Goal: Complete application form: Complete application form

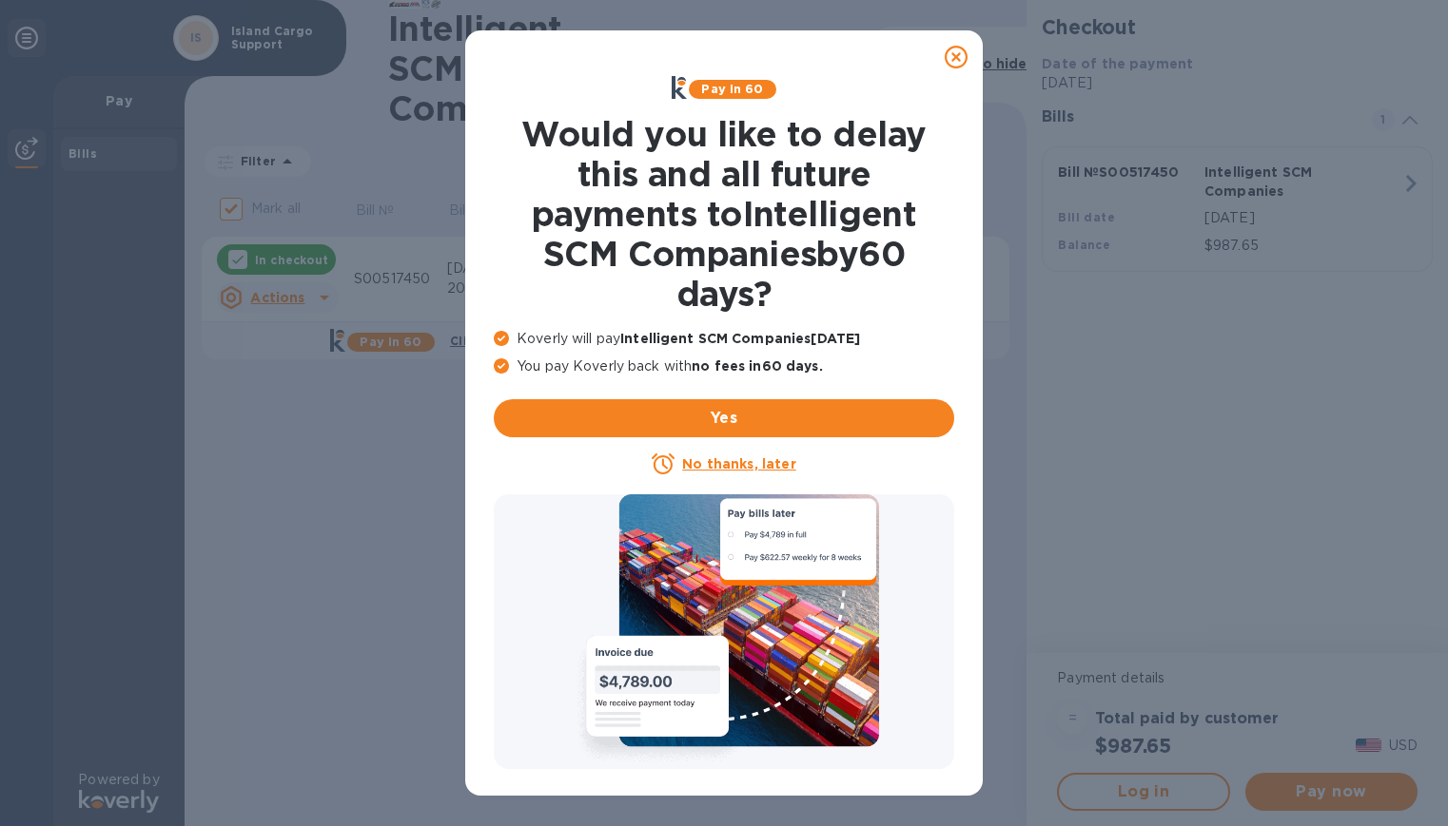
click at [962, 52] on icon at bounding box center [955, 57] width 23 height 23
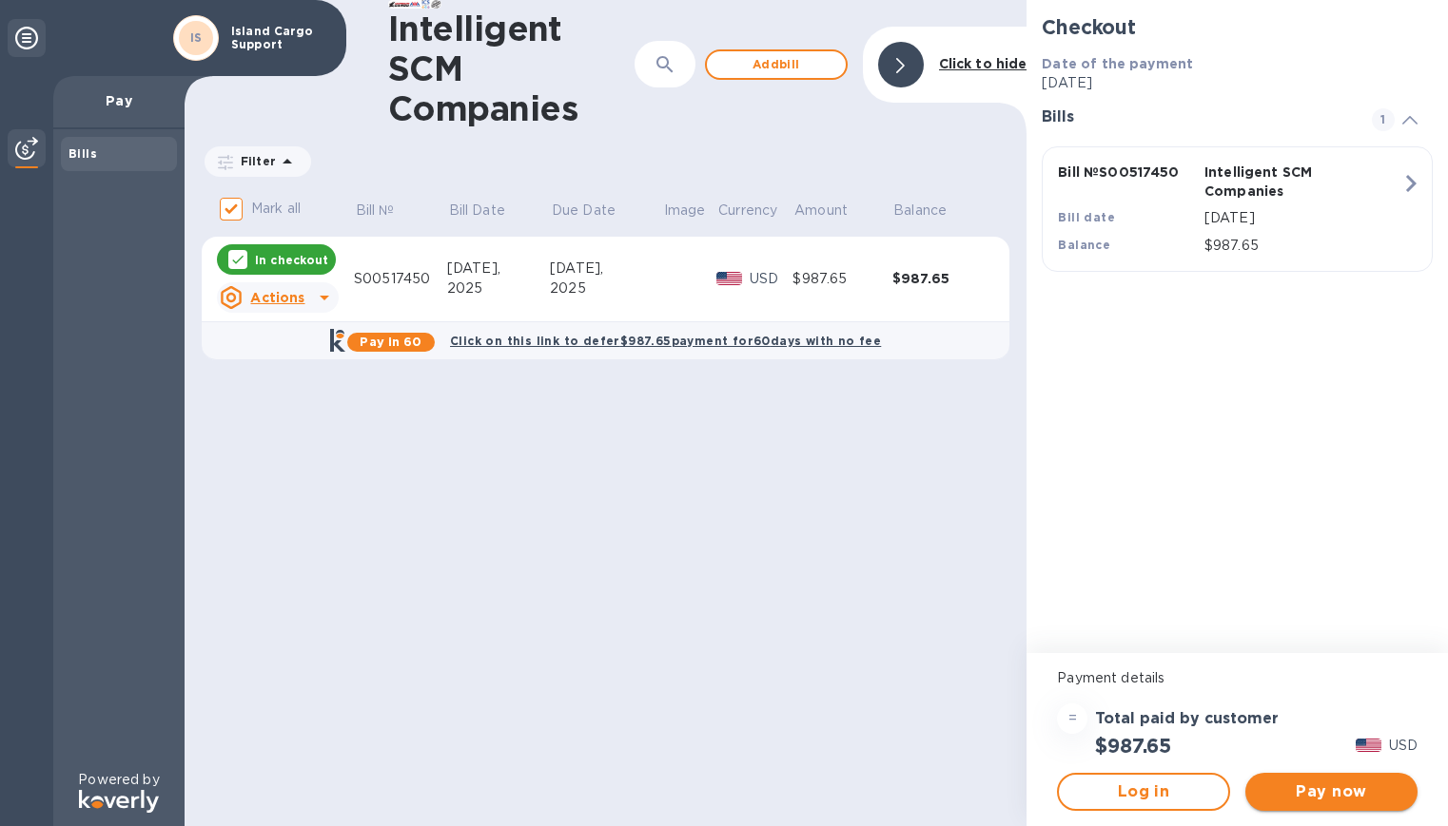
click at [1329, 787] on span "Pay now" at bounding box center [1331, 792] width 142 height 23
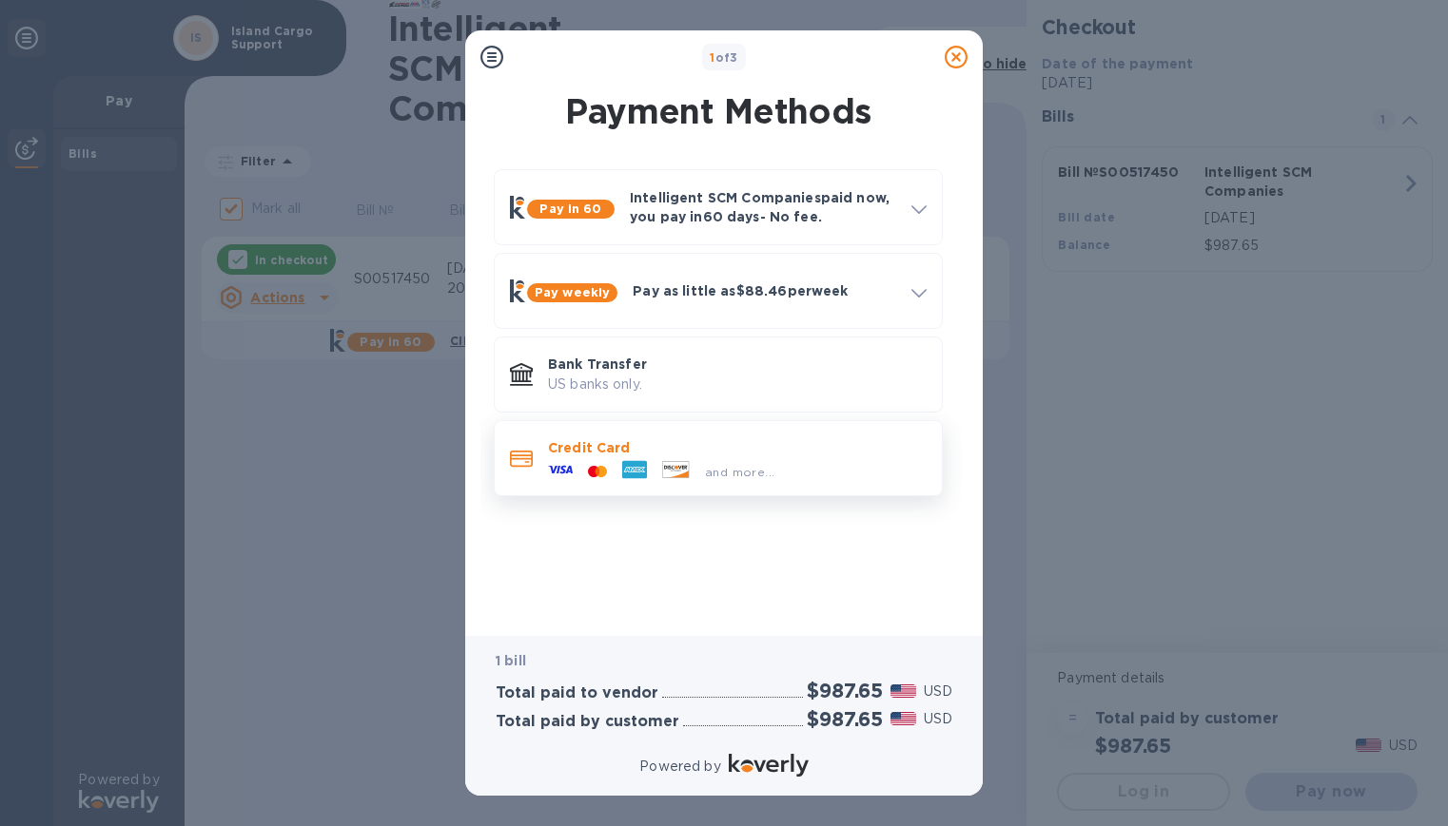
click at [651, 463] on div at bounding box center [634, 471] width 40 height 29
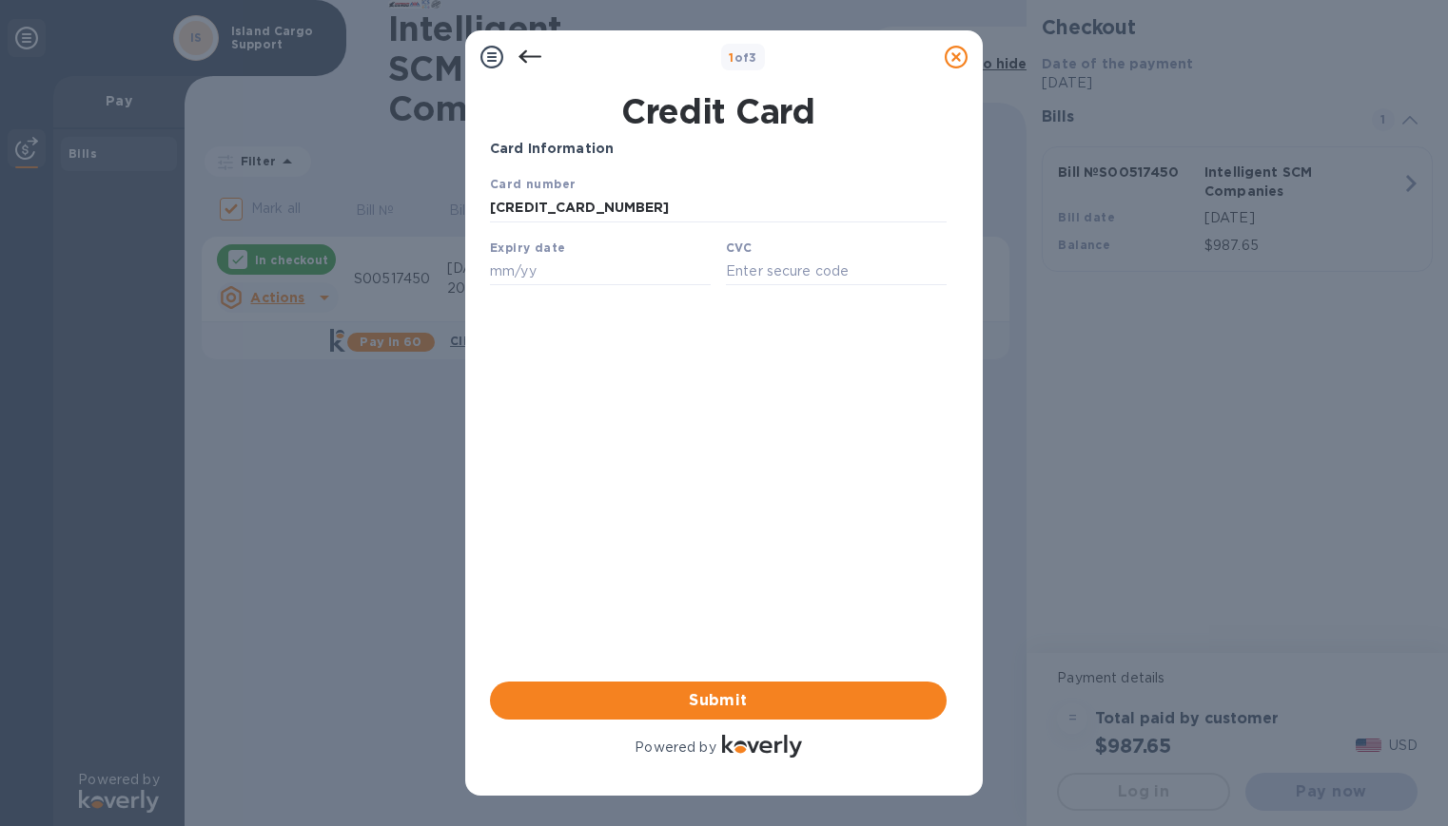
drag, startPoint x: 625, startPoint y: 206, endPoint x: 925, endPoint y: 383, distance: 348.7
click at [490, 209] on html "Card number [CREDIT_CARD_NUMBER] Expiry date CVC Save" at bounding box center [718, 237] width 457 height 126
type input "[CREDIT_CARD_NUMBER]"
click at [537, 273] on input "text" at bounding box center [600, 271] width 221 height 29
type input "03/28"
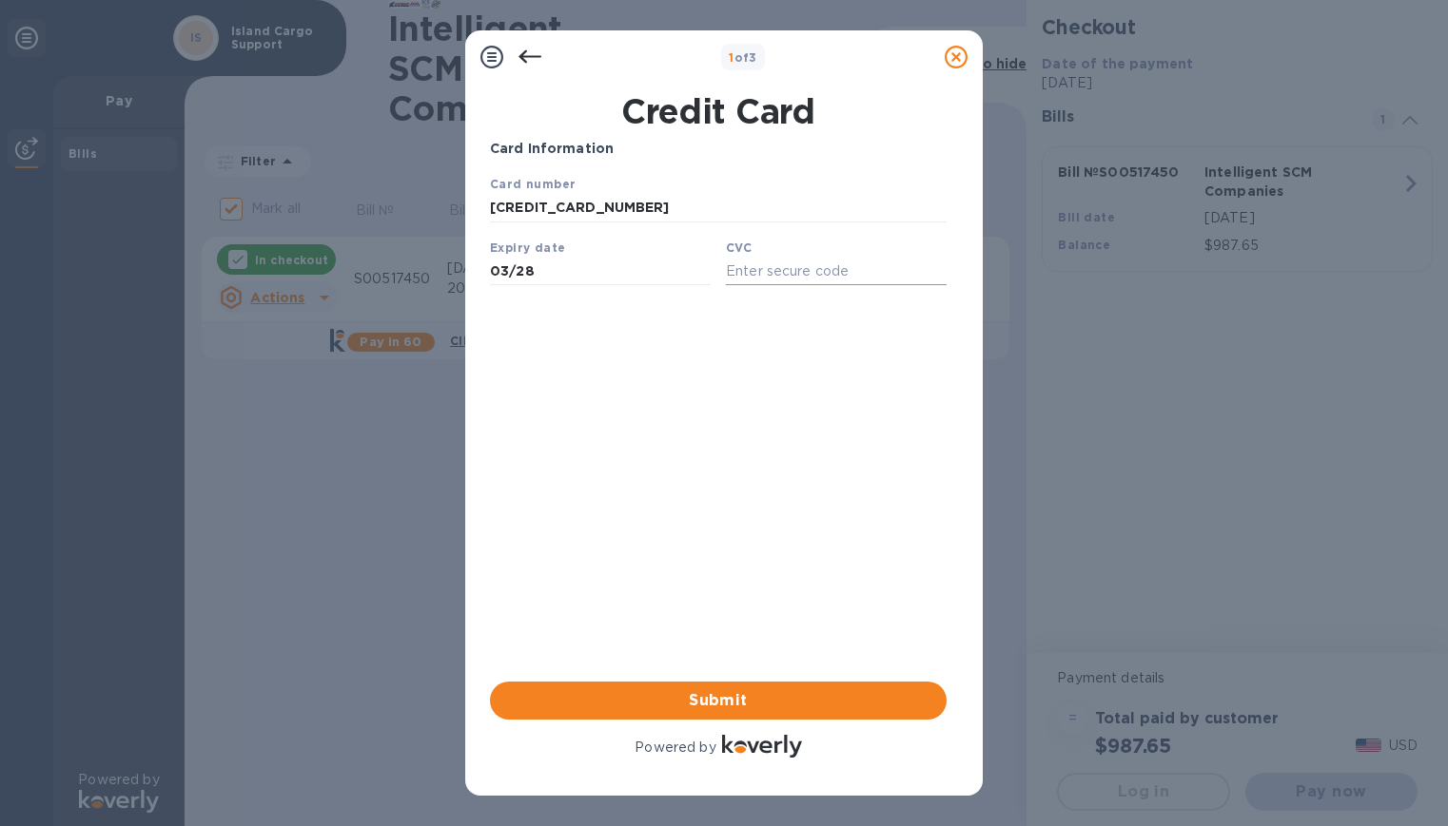
click at [782, 266] on input "text" at bounding box center [836, 271] width 221 height 29
click at [602, 209] on input "[CREDIT_CARD_NUMBER]" at bounding box center [718, 208] width 457 height 29
click at [800, 276] on input "text" at bounding box center [836, 271] width 221 height 29
click at [657, 215] on input "[CREDIT_CARD_NUMBER]" at bounding box center [718, 208] width 457 height 29
click at [730, 277] on input "text" at bounding box center [836, 271] width 221 height 29
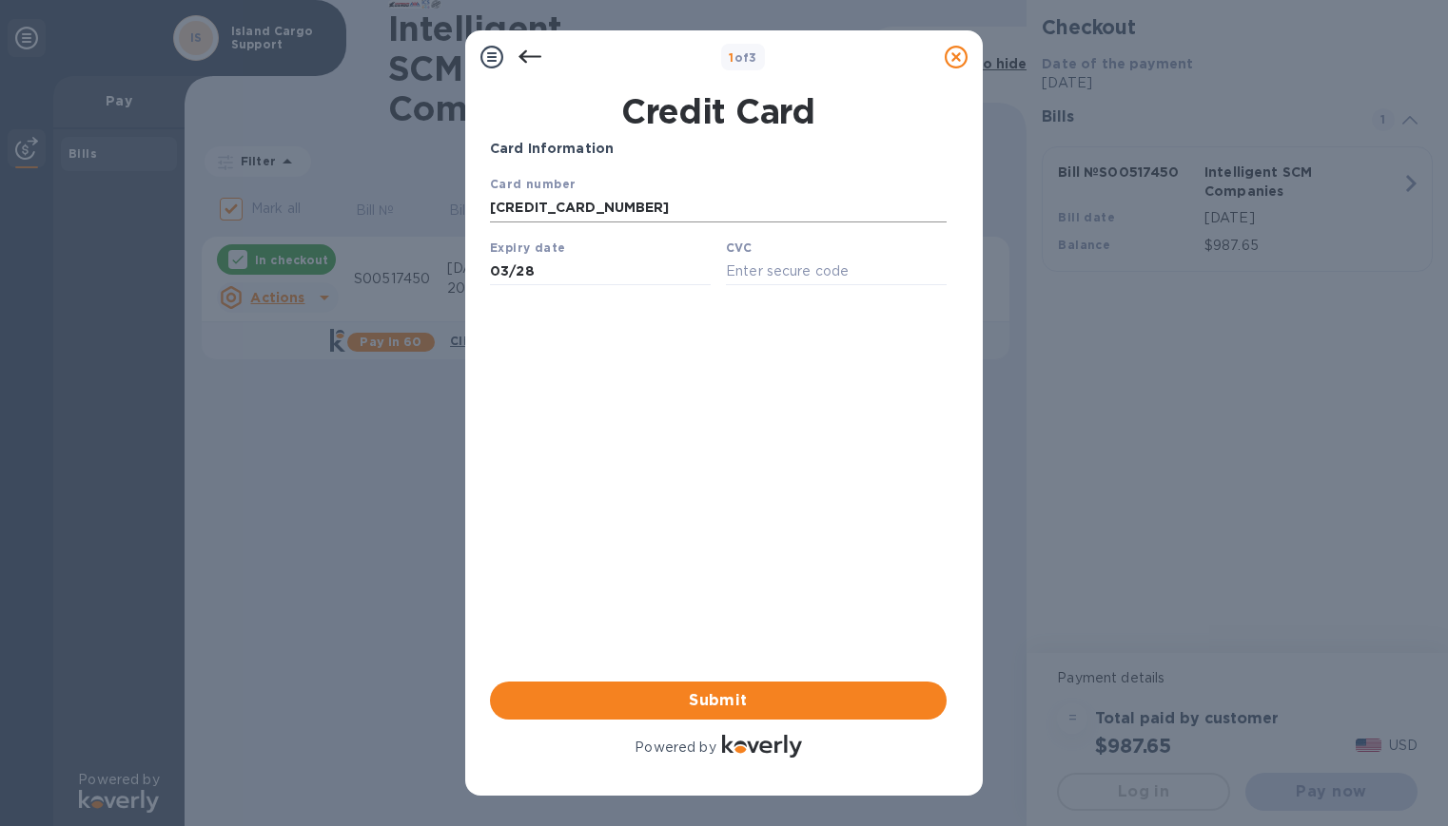
click at [675, 212] on input "[CREDIT_CARD_NUMBER]" at bounding box center [718, 208] width 457 height 29
click at [834, 274] on input "text" at bounding box center [836, 271] width 221 height 29
type input "7493"
drag, startPoint x: 731, startPoint y: 661, endPoint x: 737, endPoint y: 694, distance: 33.8
click at [732, 661] on div "Card Information Your browser does not support iframes Submit Powered by" at bounding box center [718, 450] width 457 height 623
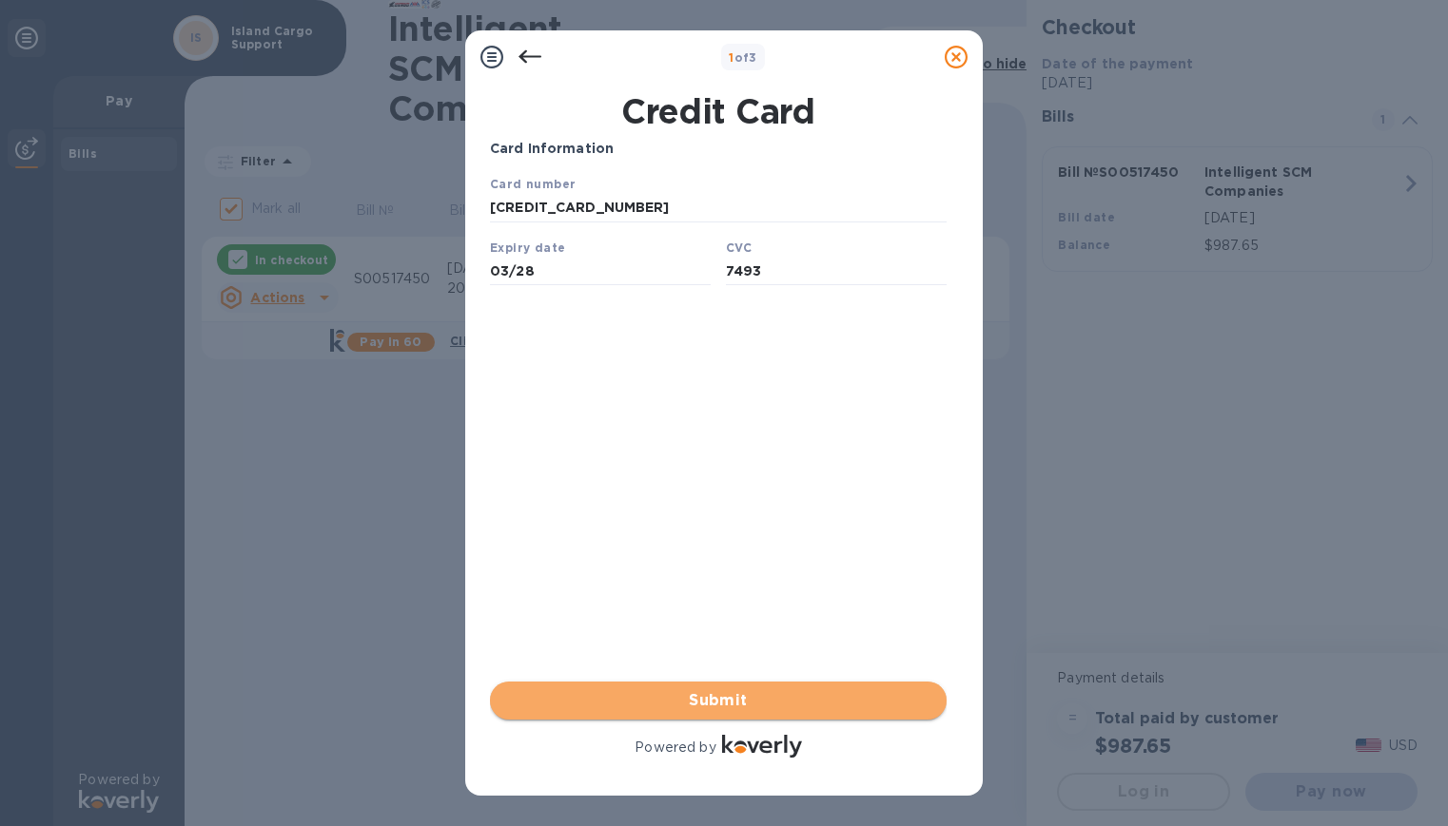
click at [737, 697] on span "Submit" at bounding box center [718, 701] width 426 height 23
click at [723, 690] on span "Submit" at bounding box center [718, 701] width 426 height 23
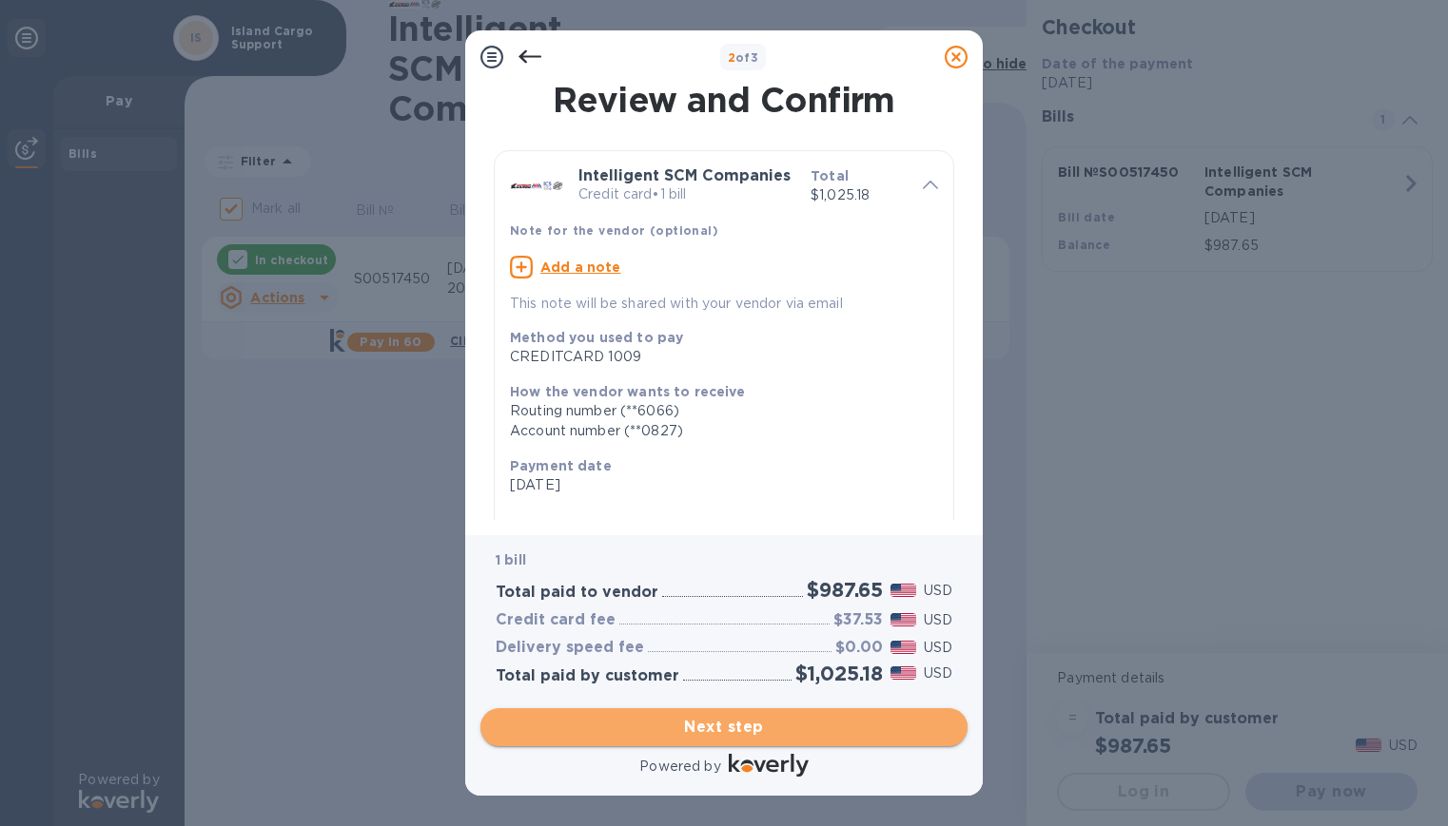
click at [881, 714] on button "Next step" at bounding box center [723, 728] width 487 height 38
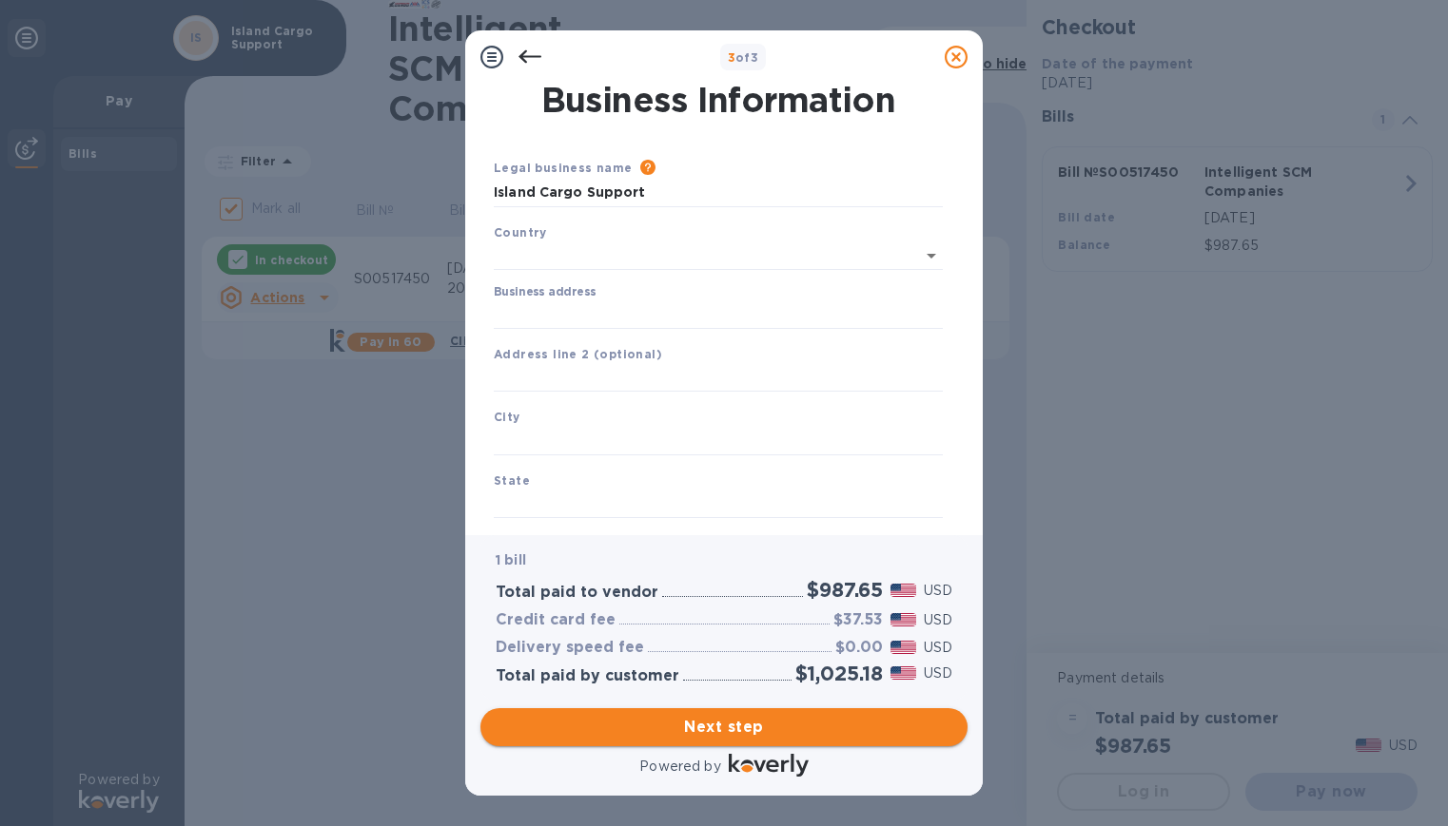
type input "[GEOGRAPHIC_DATA]"
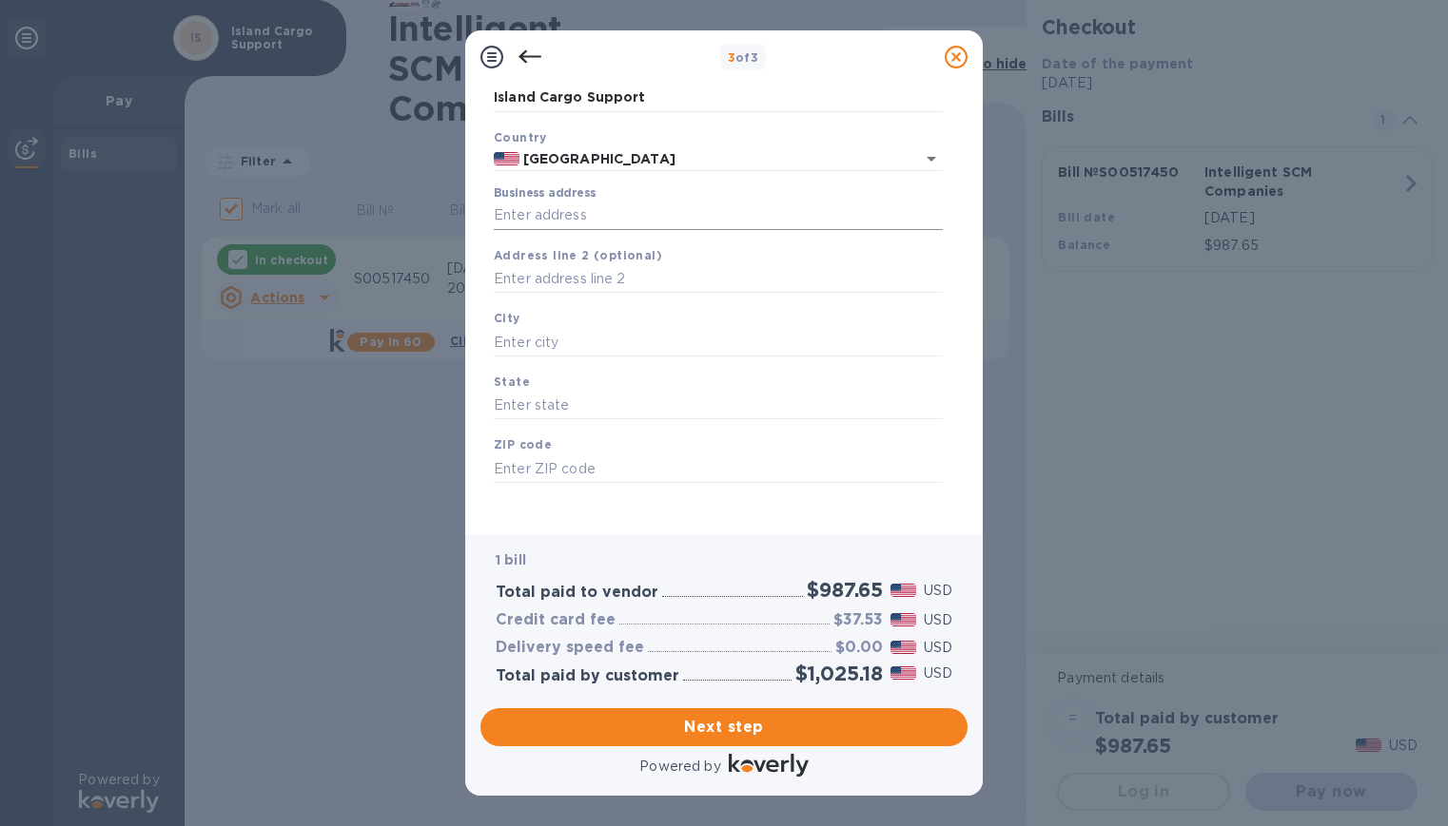
click at [597, 216] on input "Business address" at bounding box center [718, 216] width 449 height 29
type input "[STREET_ADDRESS][PERSON_NAME]"
click at [594, 277] on input "text" at bounding box center [718, 279] width 449 height 29
click at [558, 346] on input "text" at bounding box center [718, 342] width 449 height 29
type input "Hawthorne"
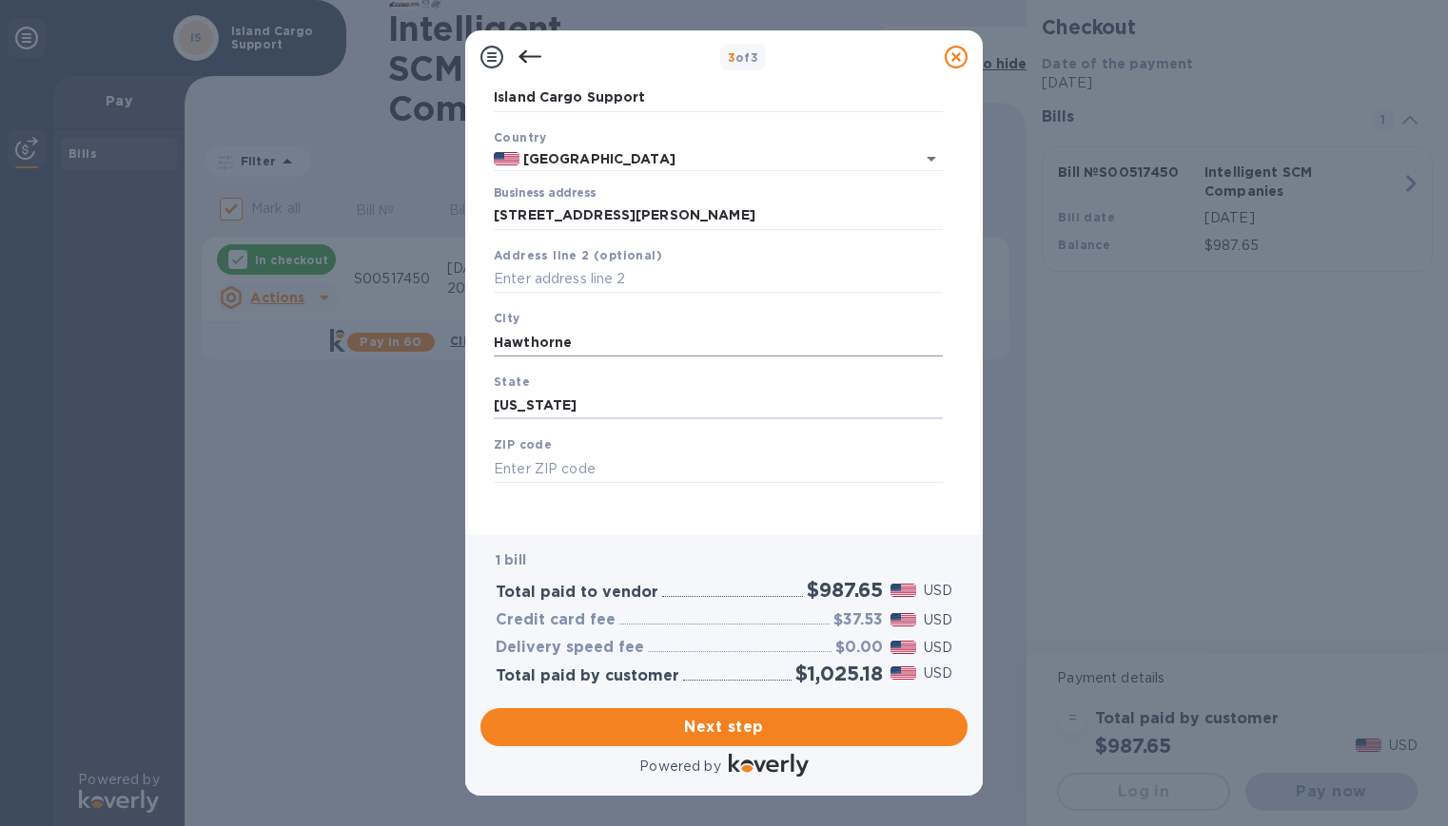
type input "[US_STATE]"
type input "90250"
drag, startPoint x: 503, startPoint y: 401, endPoint x: 424, endPoint y: 392, distance: 79.5
click at [424, 392] on div "3 of 3 Business Information Legal business name Please provide the legal name t…" at bounding box center [724, 413] width 1448 height 826
type input "[US_STATE]"
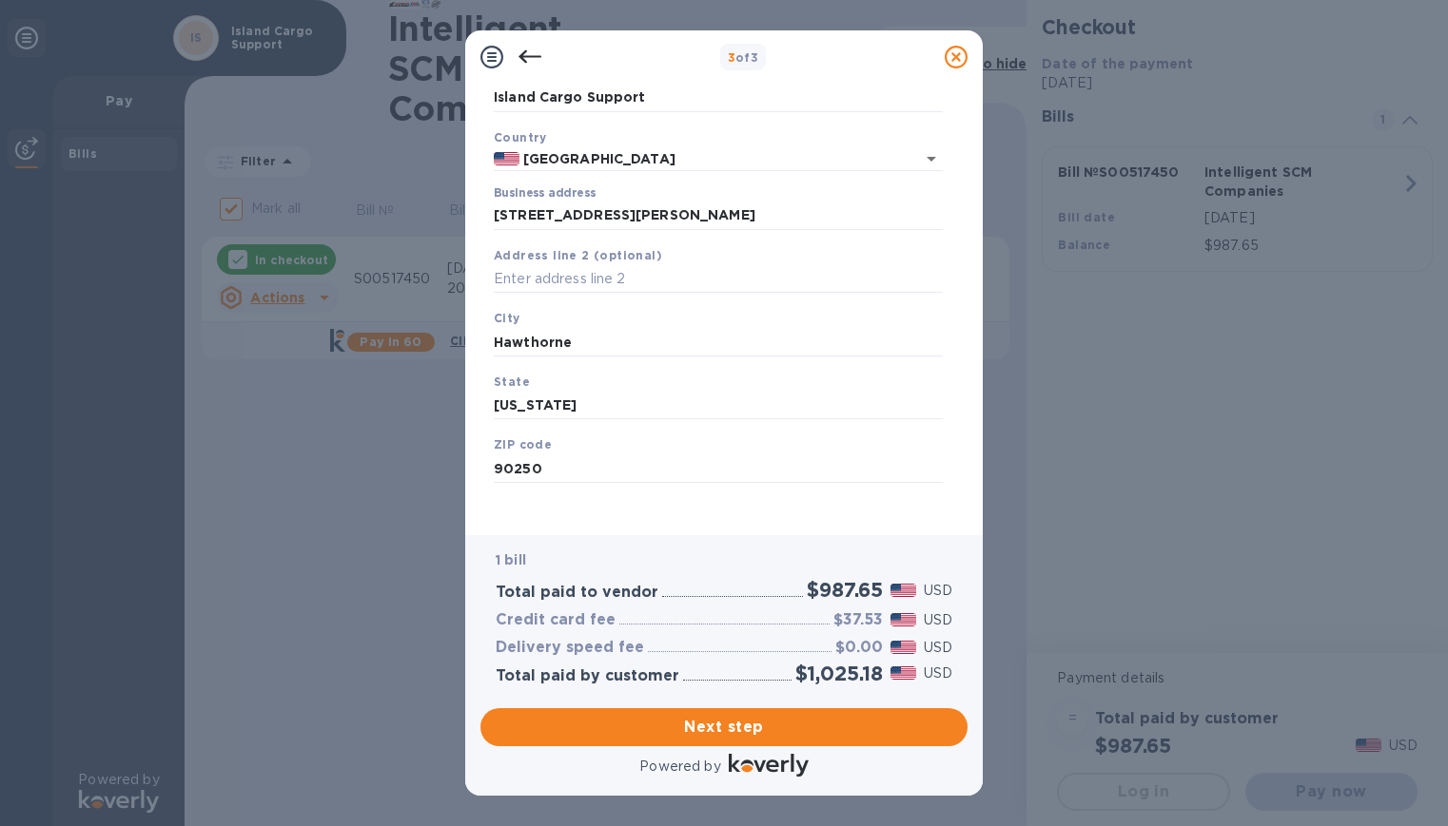
click at [781, 707] on div "Next step" at bounding box center [724, 727] width 502 height 53
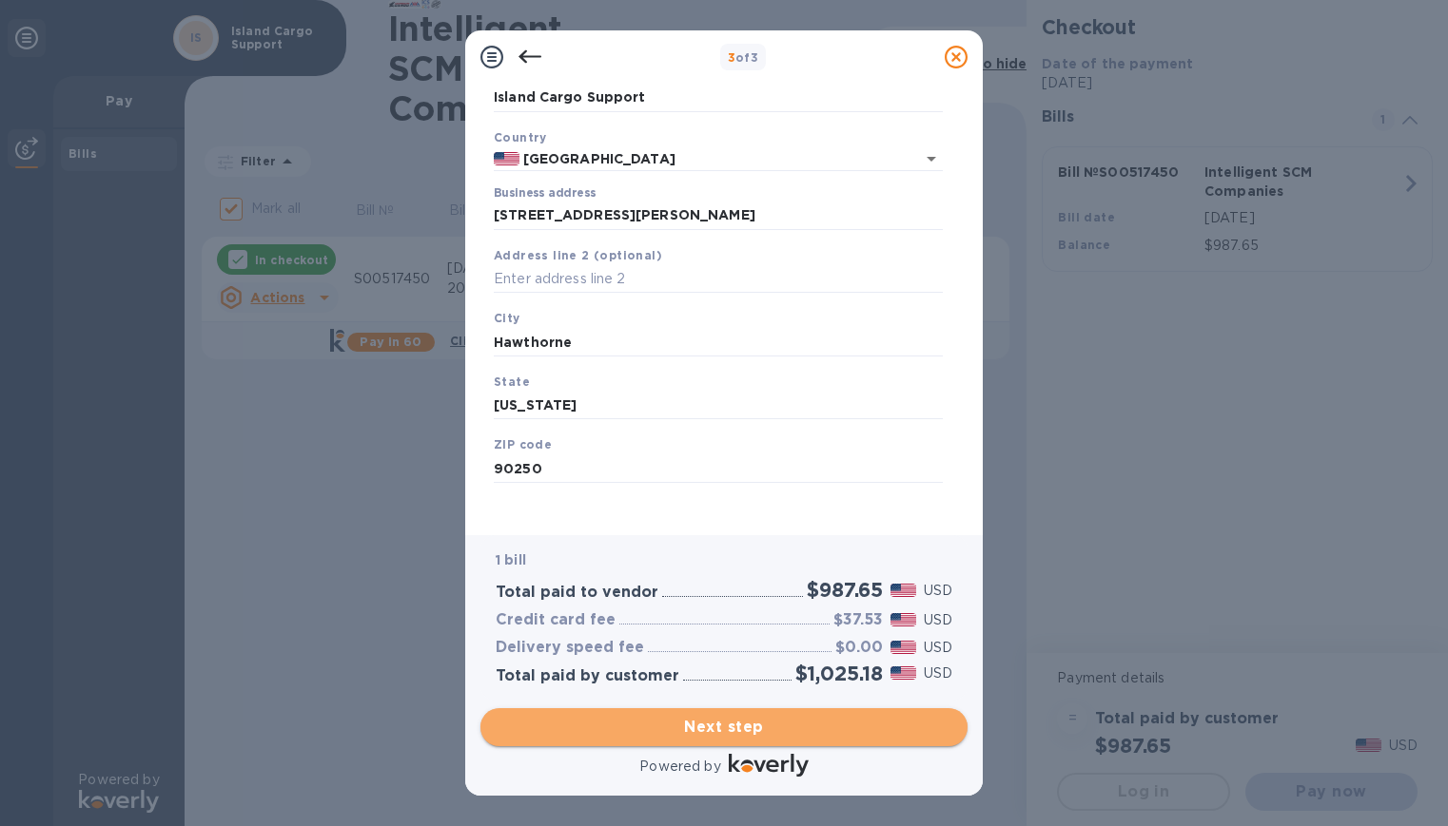
click at [792, 730] on span "Next step" at bounding box center [724, 727] width 457 height 23
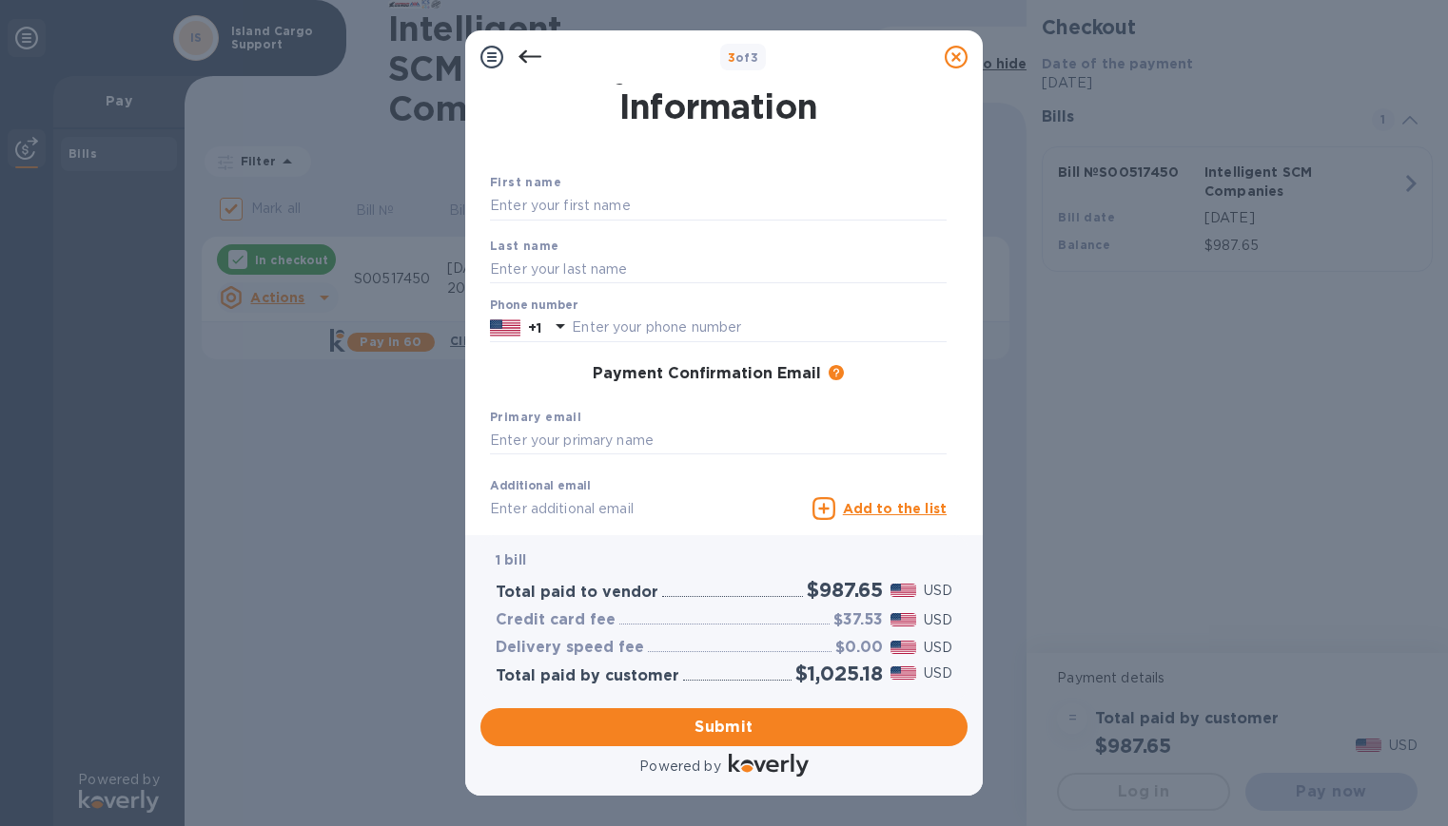
scroll to position [0, 0]
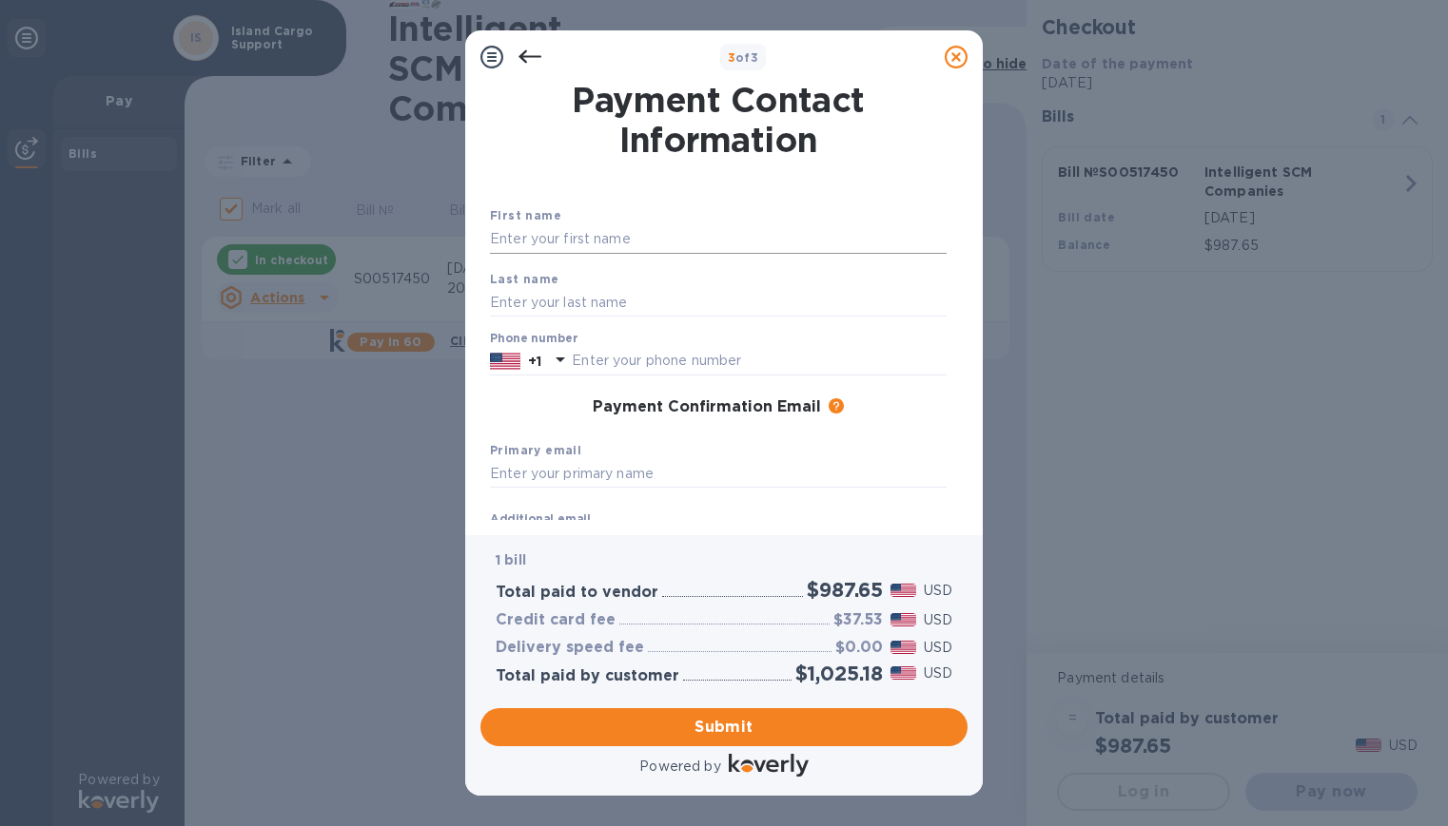
click at [621, 241] on input "text" at bounding box center [718, 239] width 457 height 29
type input "Jasper"
type input "Tuiasosopo"
click at [540, 359] on p "+1" at bounding box center [534, 361] width 13 height 19
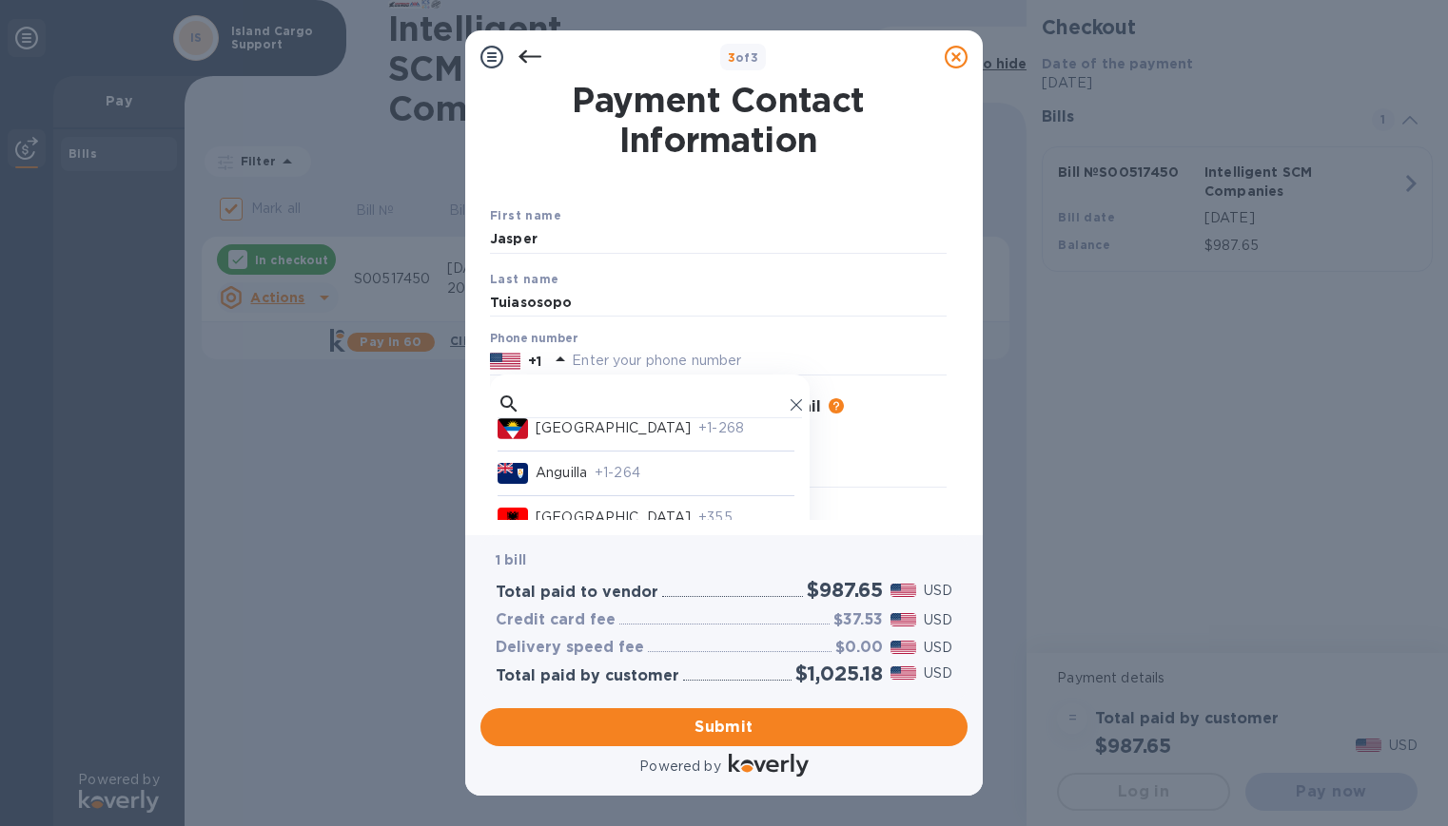
scroll to position [285, 0]
click at [603, 400] on input "text" at bounding box center [655, 404] width 255 height 29
type input "american"
click at [610, 450] on p "[US_STATE]" at bounding box center [577, 440] width 84 height 20
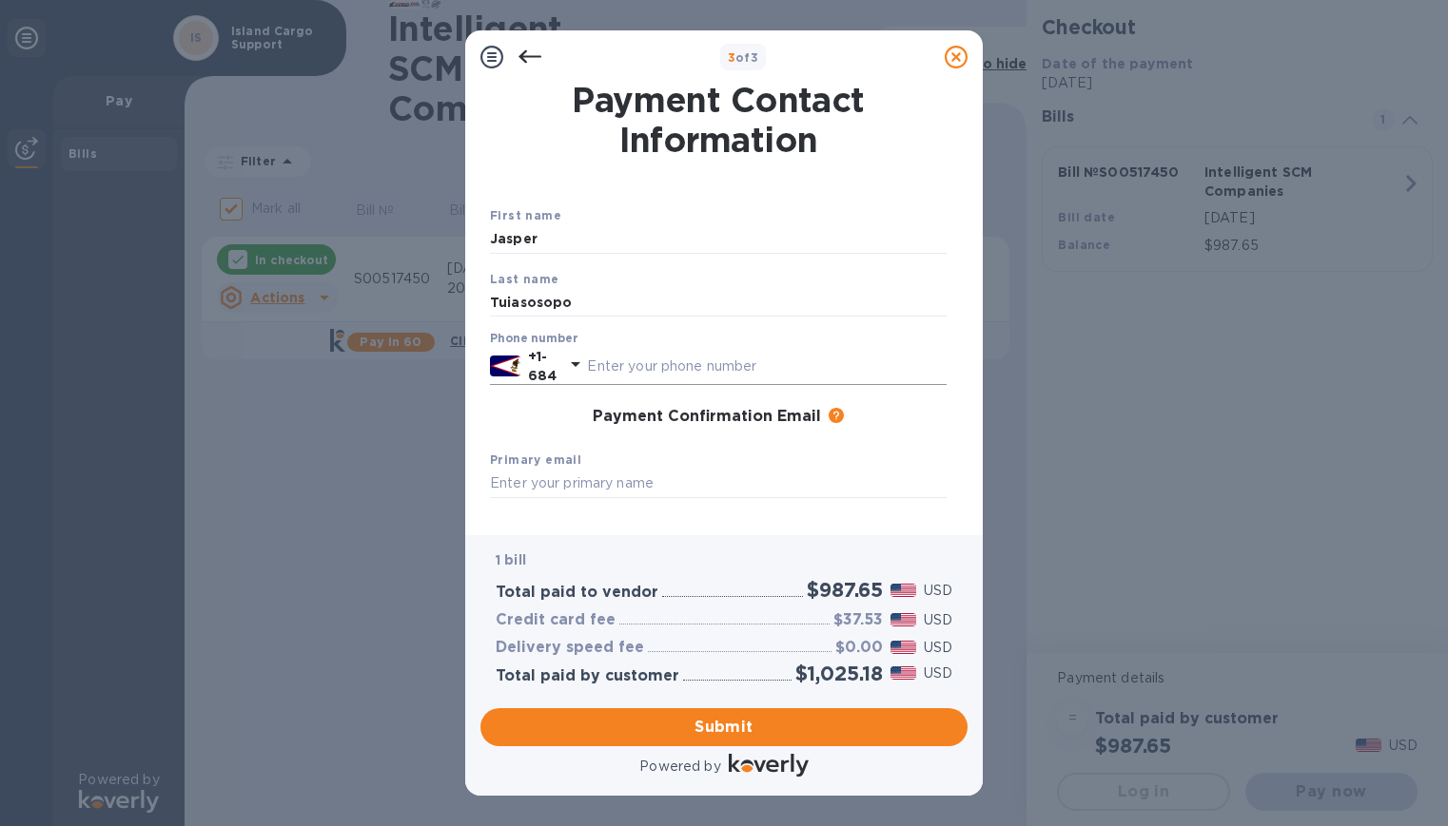
click at [677, 372] on input "text" at bounding box center [767, 366] width 360 height 29
type input "2561866"
click at [598, 494] on input "text" at bounding box center [718, 484] width 457 height 29
click at [559, 487] on input "text" at bounding box center [718, 484] width 457 height 29
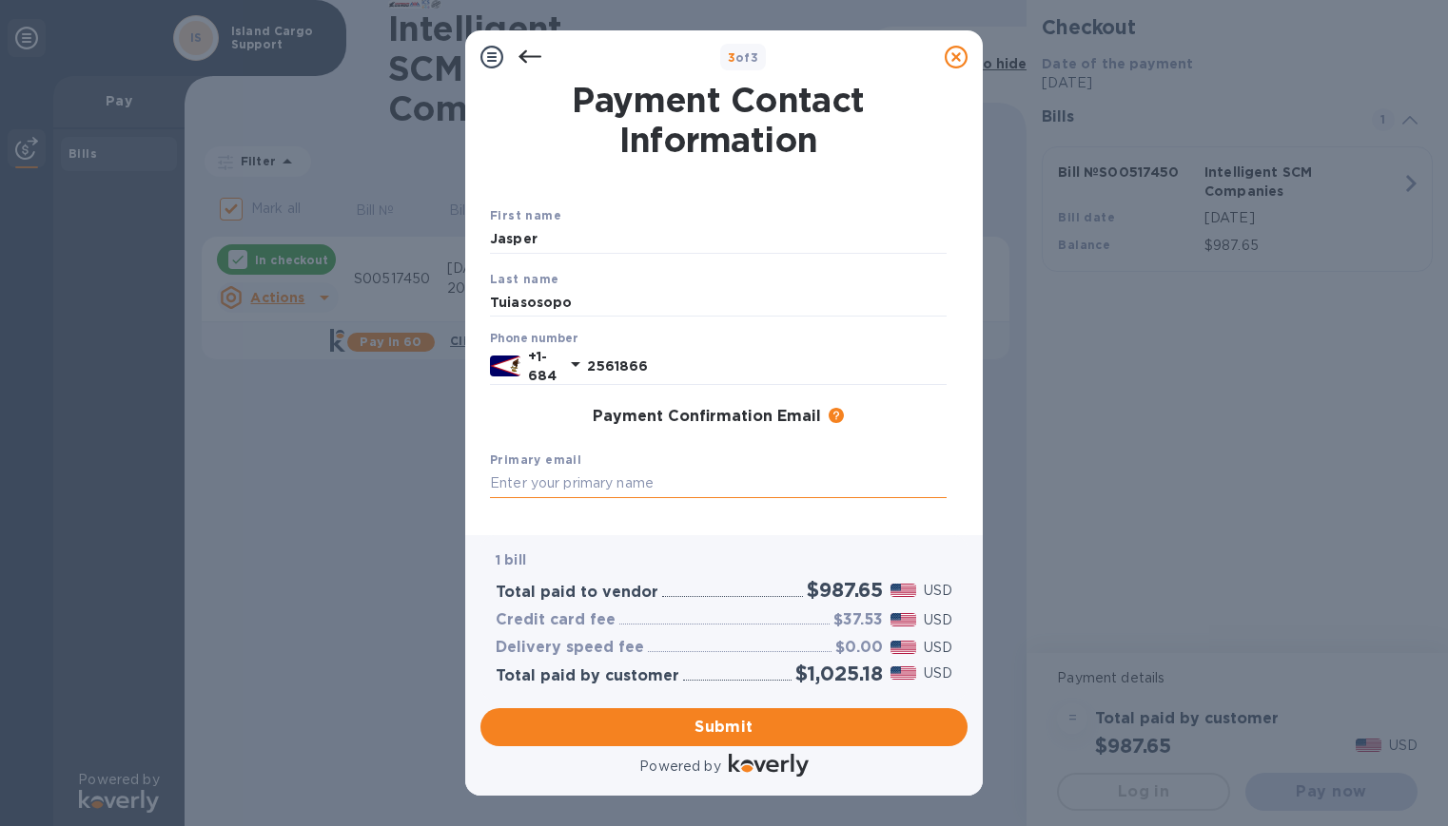
paste input "[EMAIL_ADDRESS][DOMAIN_NAME]"
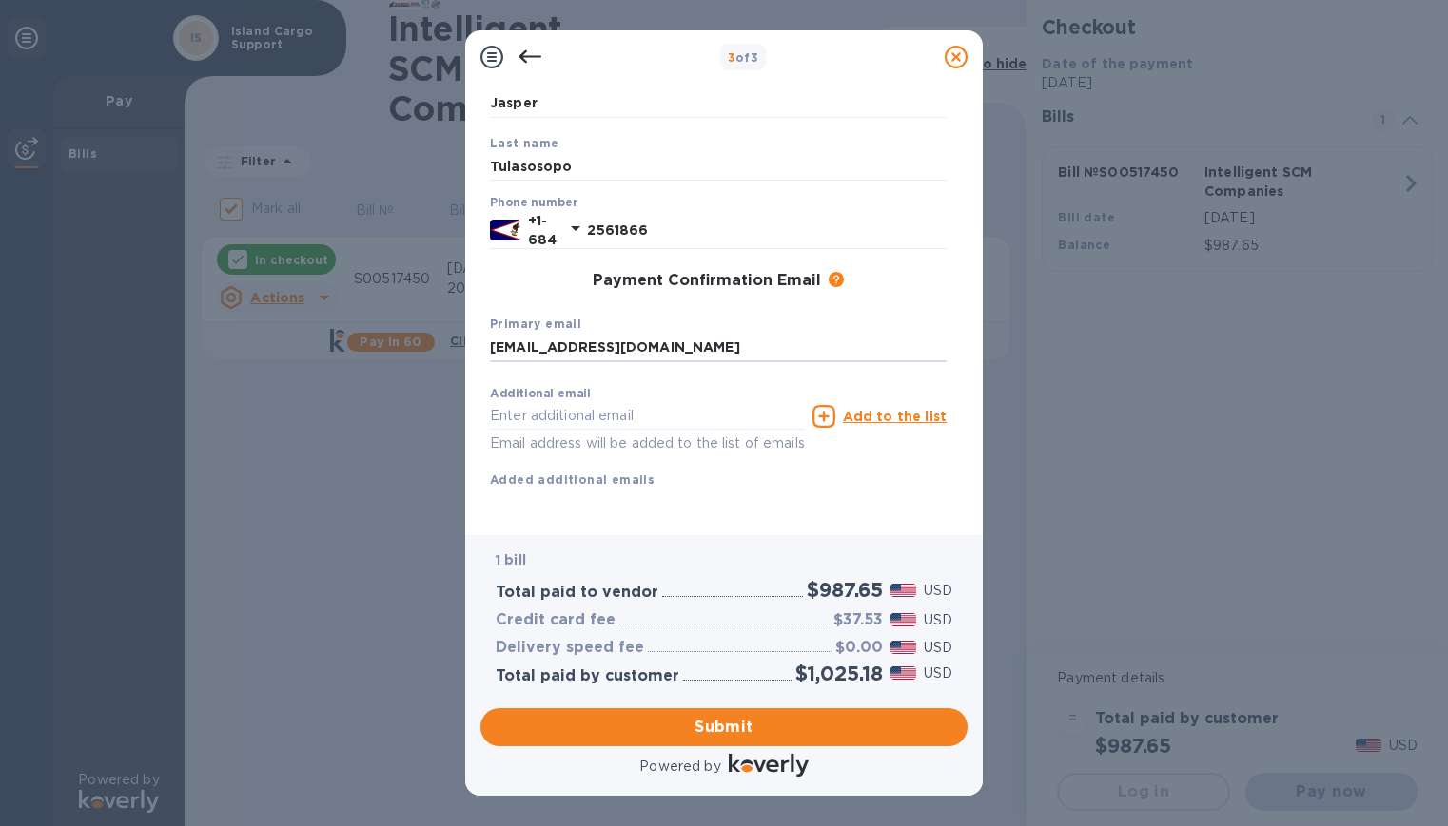
scroll to position [159, 0]
type input "[EMAIL_ADDRESS][DOMAIN_NAME]"
click at [724, 402] on input "text" at bounding box center [647, 416] width 315 height 29
click at [580, 402] on input "text" at bounding box center [647, 416] width 315 height 29
paste input "[EMAIL_ADDRESS][DOMAIN_NAME]"
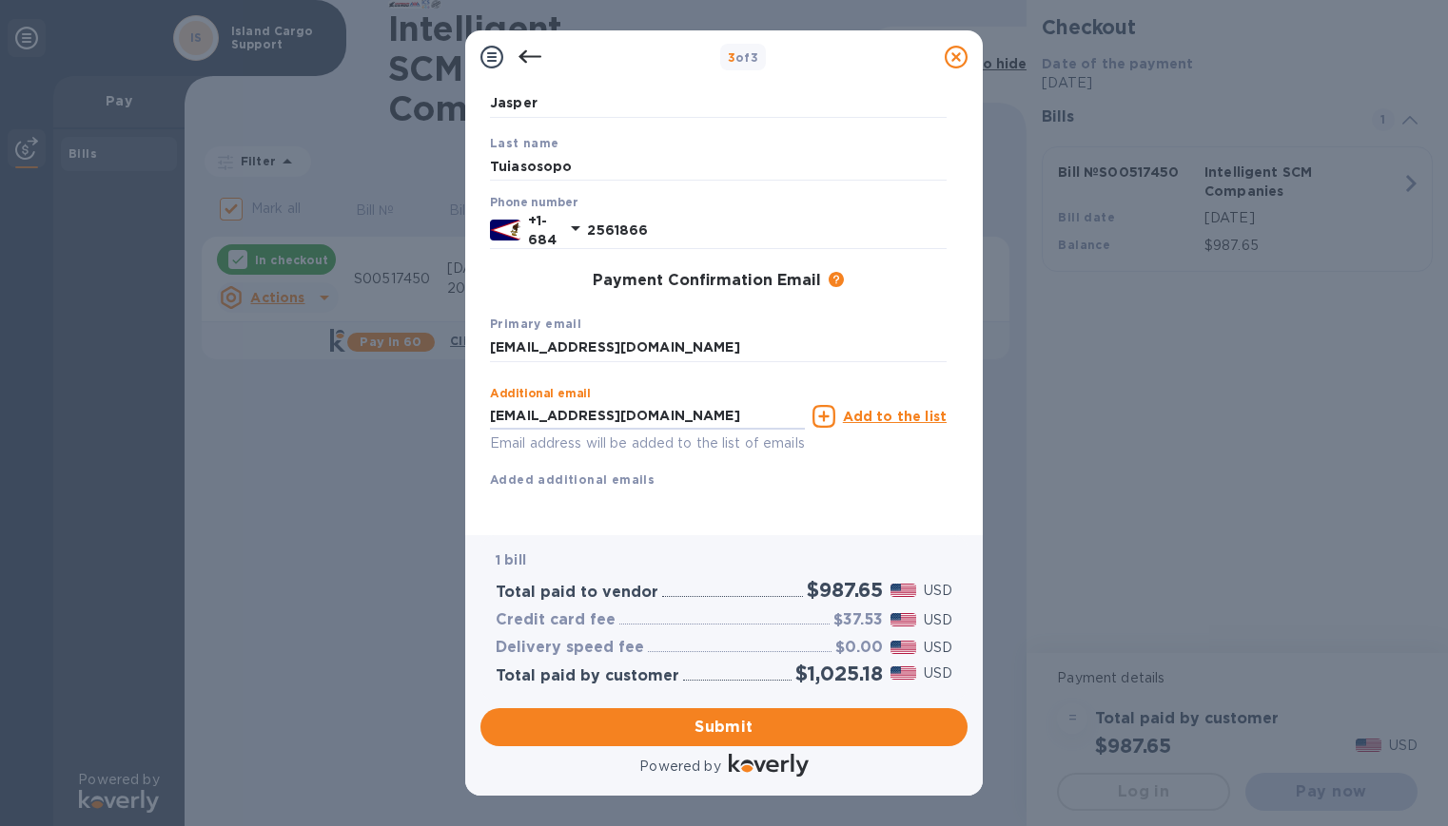
type input "[EMAIL_ADDRESS][DOMAIN_NAME]"
click at [855, 405] on div "Add to the list" at bounding box center [879, 416] width 134 height 23
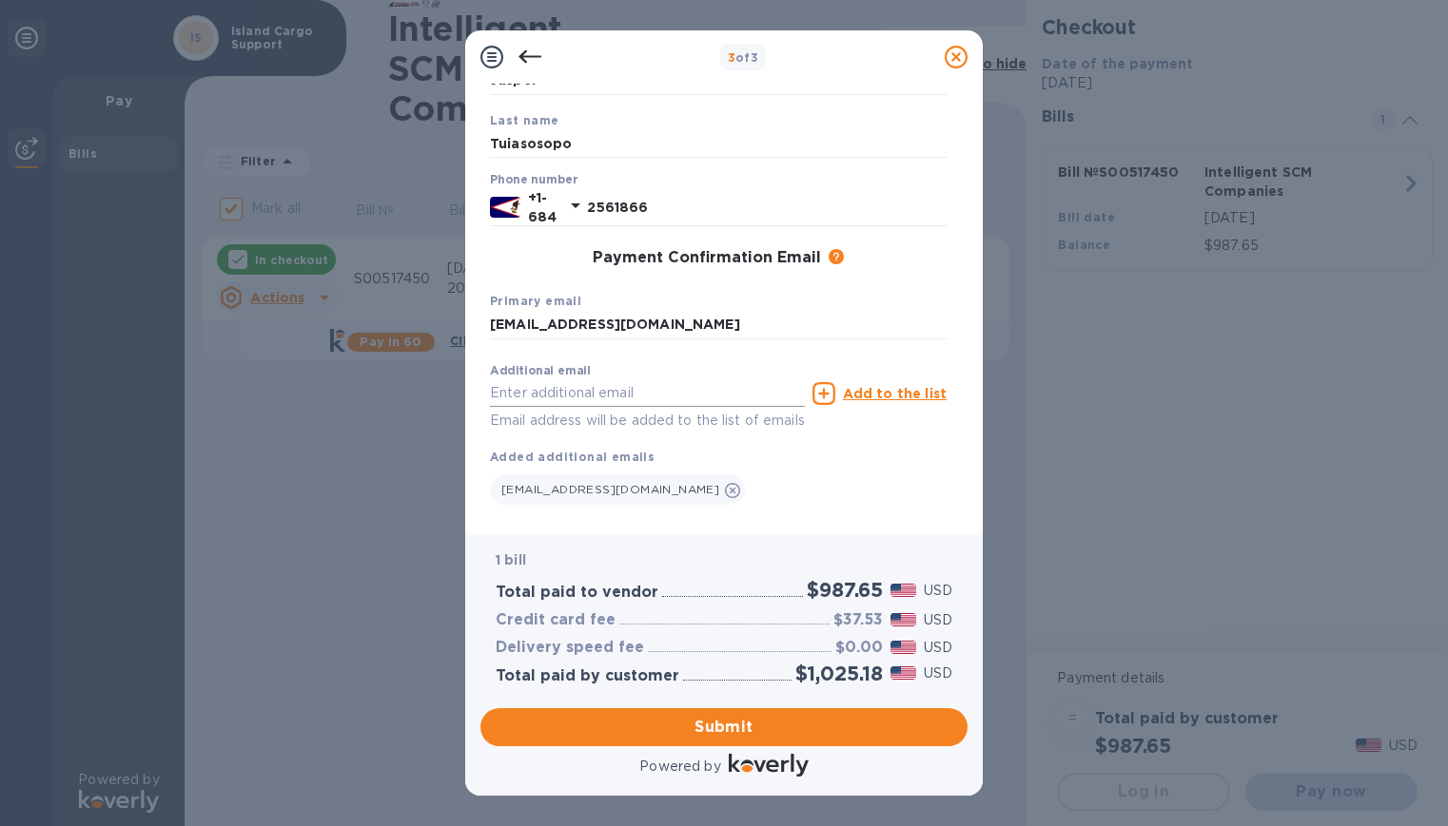
click at [598, 388] on input "text" at bounding box center [647, 393] width 315 height 29
paste input "[PERSON_NAME][EMAIL_ADDRESS][PERSON_NAME][DOMAIN_NAME]"
type input "[PERSON_NAME][EMAIL_ADDRESS][PERSON_NAME][DOMAIN_NAME]"
click at [894, 394] on u "Add to the list" at bounding box center [895, 393] width 104 height 15
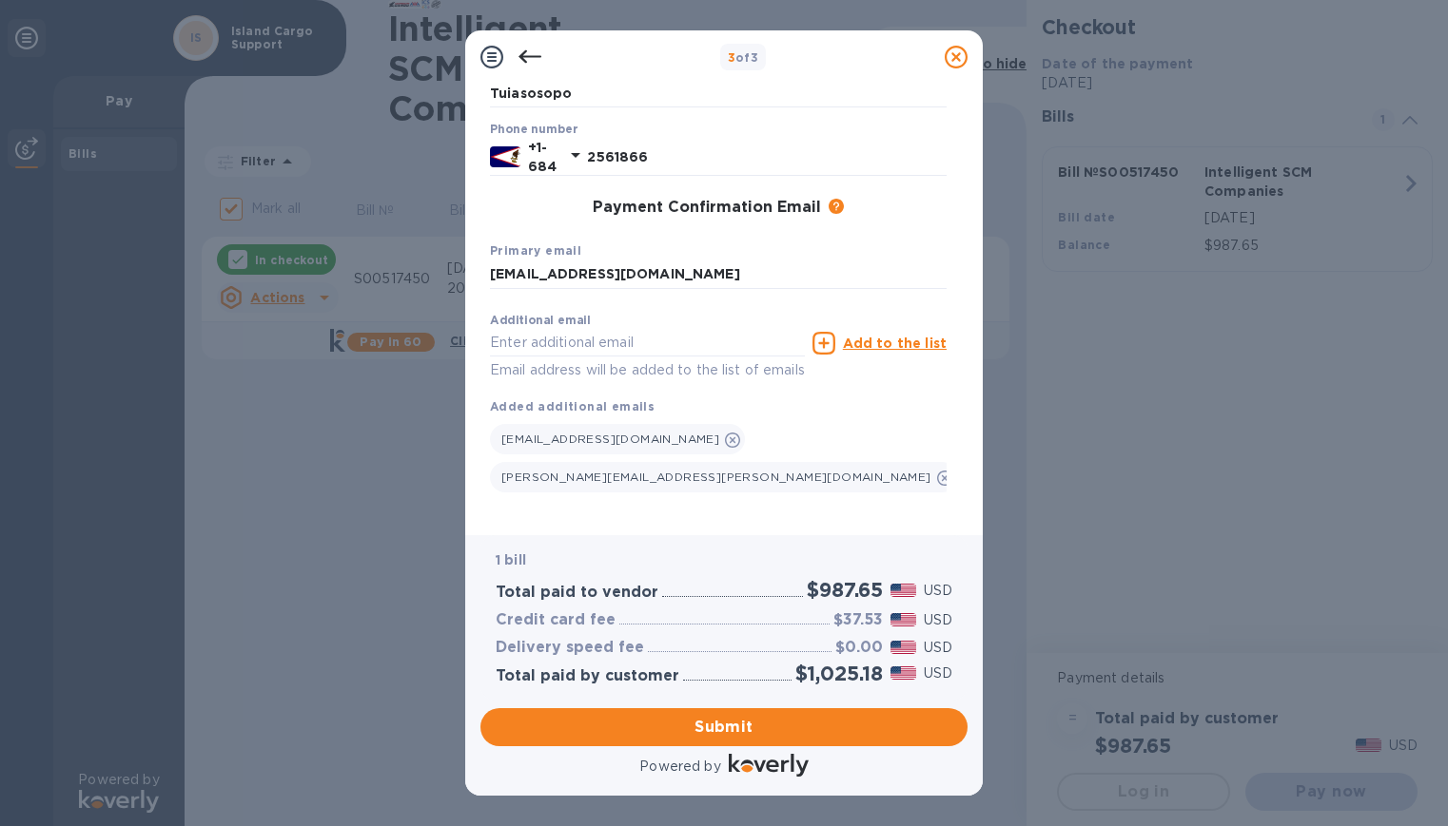
scroll to position [235, 0]
click at [836, 729] on span "Submit" at bounding box center [724, 727] width 457 height 23
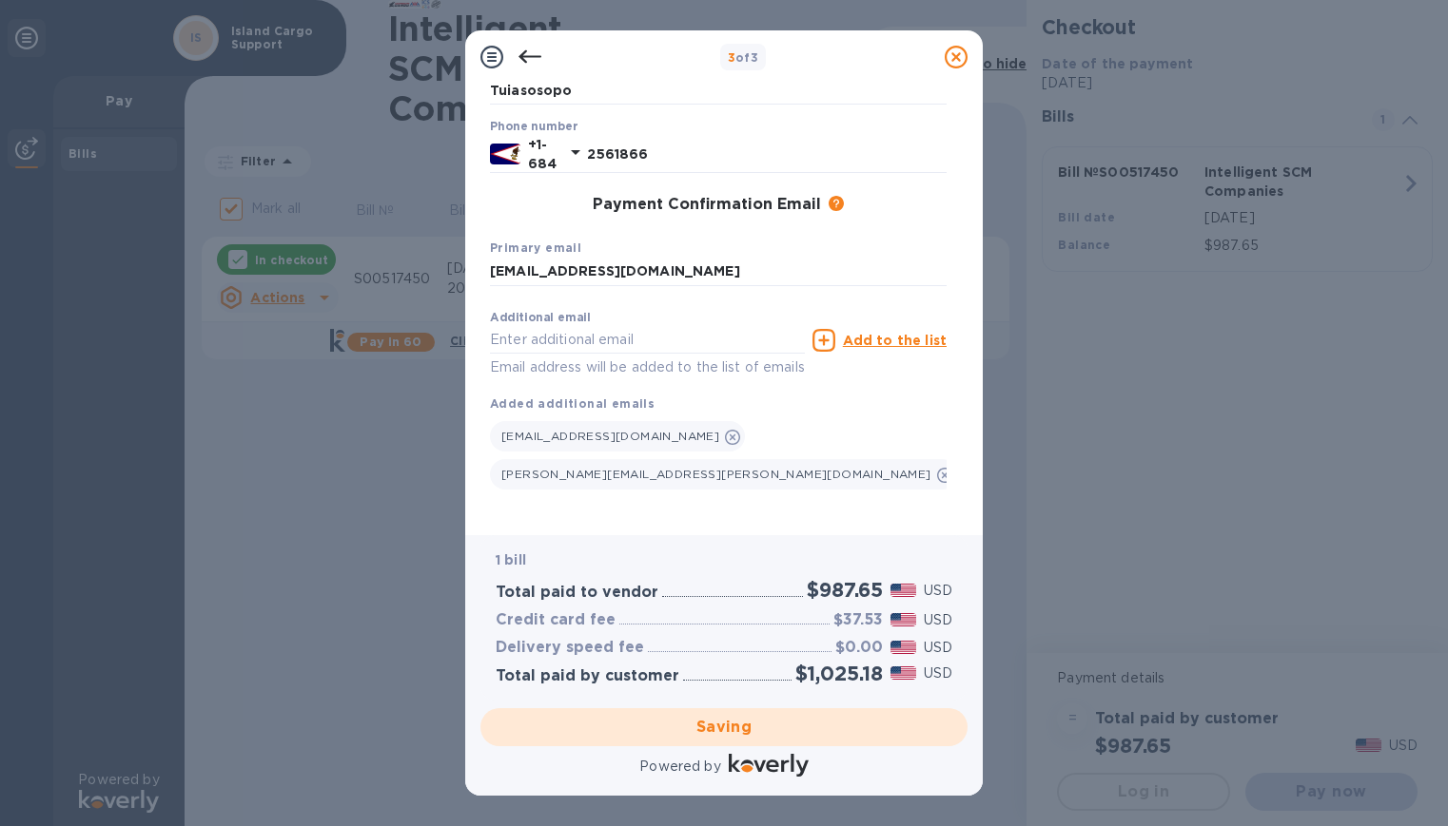
checkbox input "false"
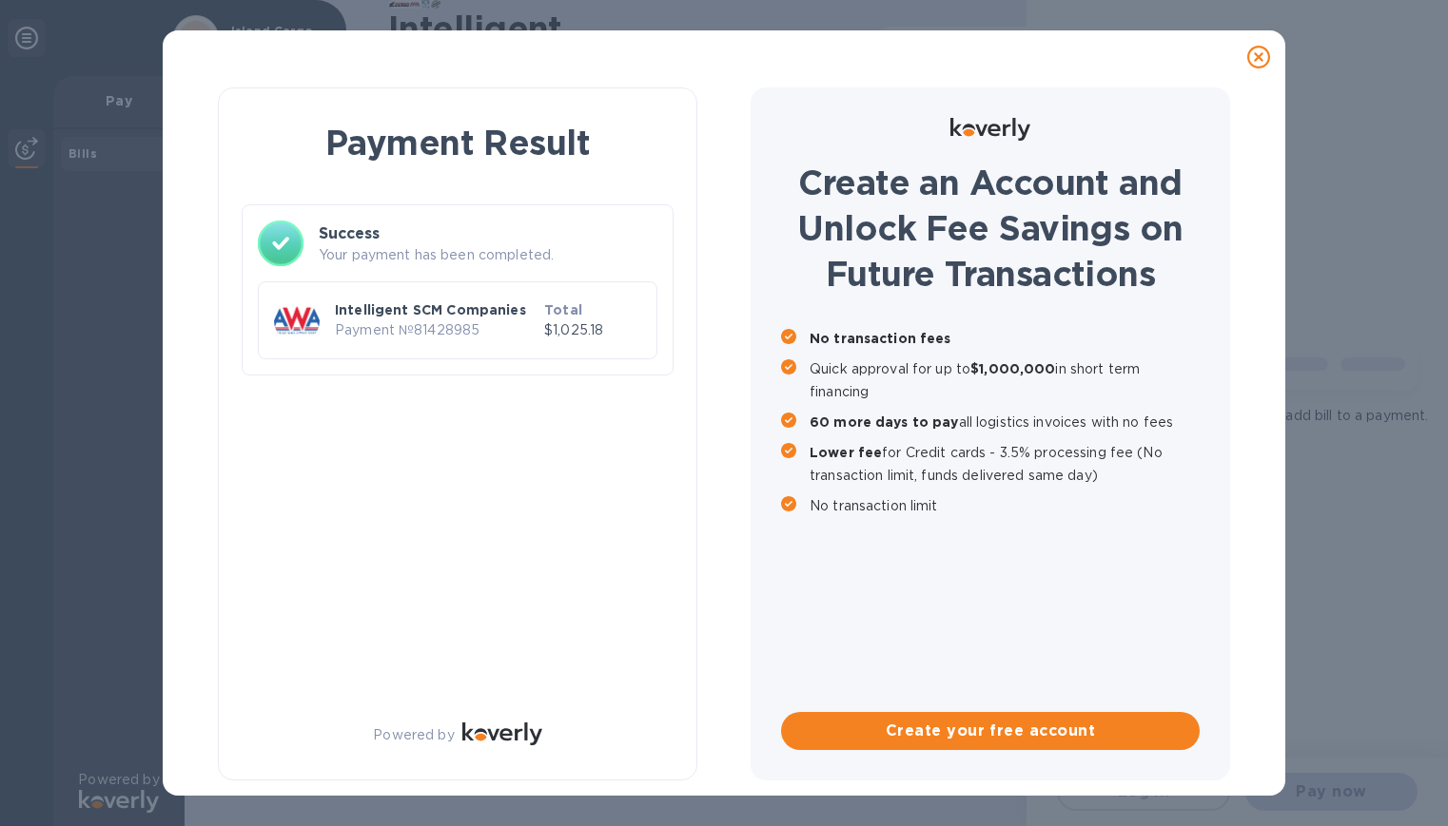
scroll to position [0, 0]
click at [366, 315] on p "Intelligent SCM Companies" at bounding box center [436, 310] width 202 height 19
click at [441, 310] on p "Intelligent SCM Companies" at bounding box center [436, 310] width 202 height 19
